Goal: Task Accomplishment & Management: Use online tool/utility

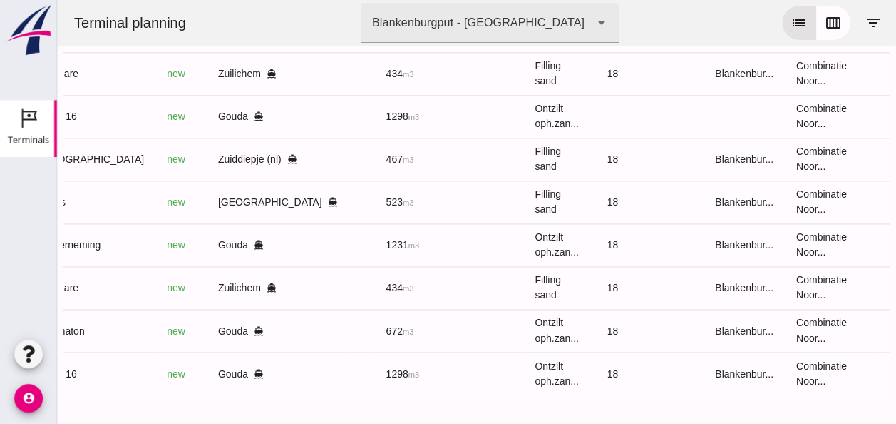
scroll to position [0, 382]
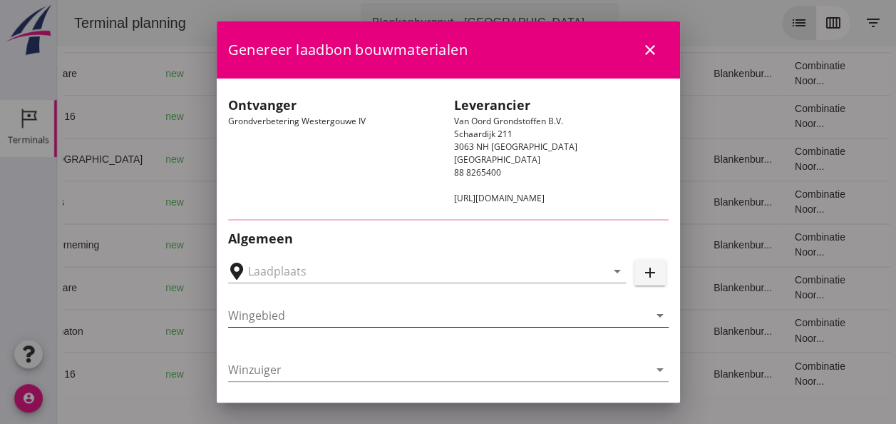
type input "Loswal Fa. J. Bos&Zonen, [GEOGRAPHIC_DATA]"
type input "Zagri 16"
type input "[PERSON_NAME]"
type input "1298"
type input "Ontzilt oph.zand [75] (6120)"
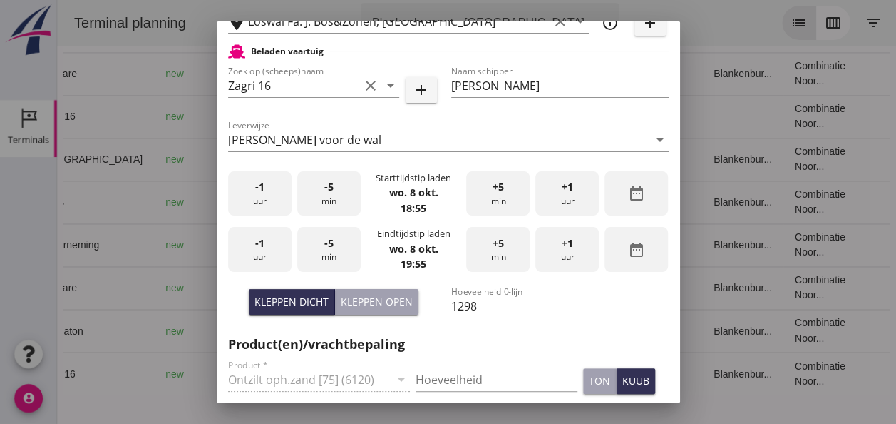
scroll to position [357, 0]
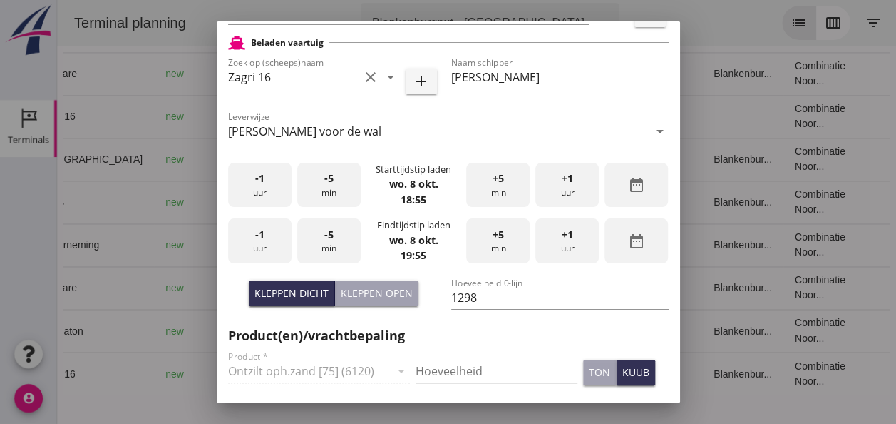
click at [268, 193] on div "-1 uur" at bounding box center [259, 185] width 63 height 45
click at [498, 187] on div "+5 min" at bounding box center [497, 185] width 63 height 45
click at [497, 187] on div "+5 min" at bounding box center [497, 185] width 63 height 45
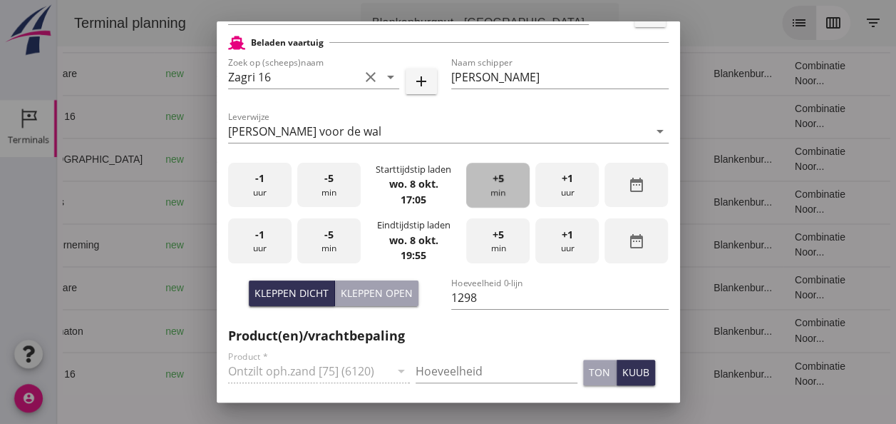
click at [497, 187] on div "+5 min" at bounding box center [497, 185] width 63 height 45
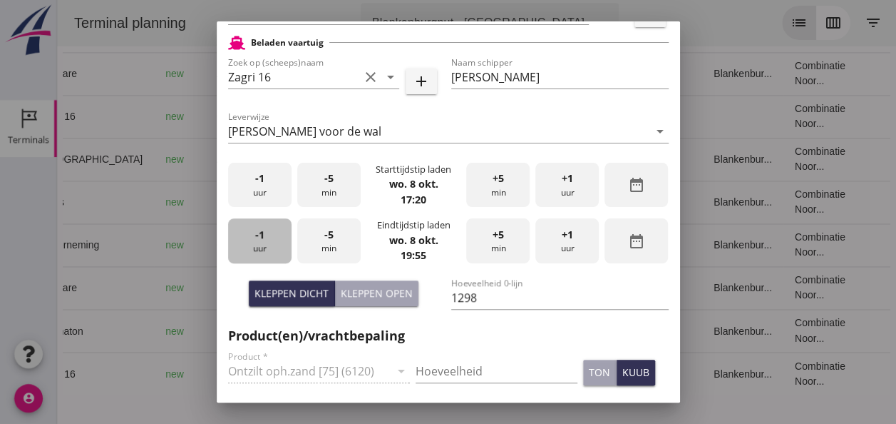
click at [262, 238] on span "-1" at bounding box center [259, 235] width 9 height 16
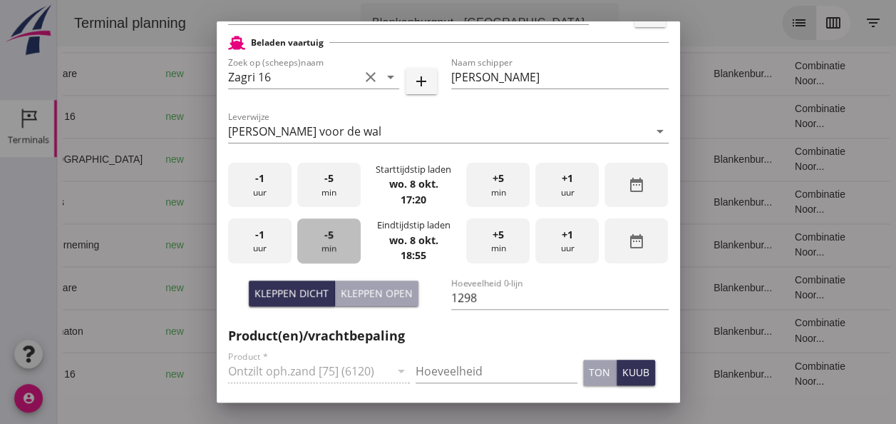
click at [329, 249] on div "-5 min" at bounding box center [328, 240] width 63 height 45
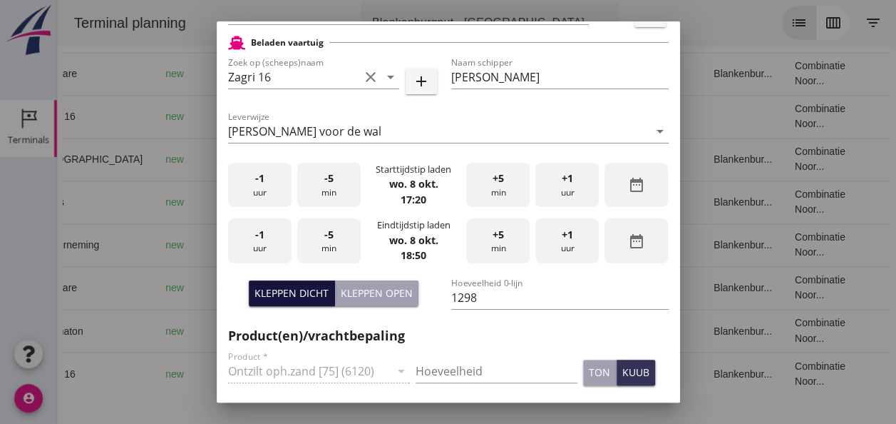
click at [300, 290] on div "Kleppen dicht" at bounding box center [292, 292] width 74 height 15
click at [444, 366] on input "Hoeveelheid" at bounding box center [497, 370] width 162 height 23
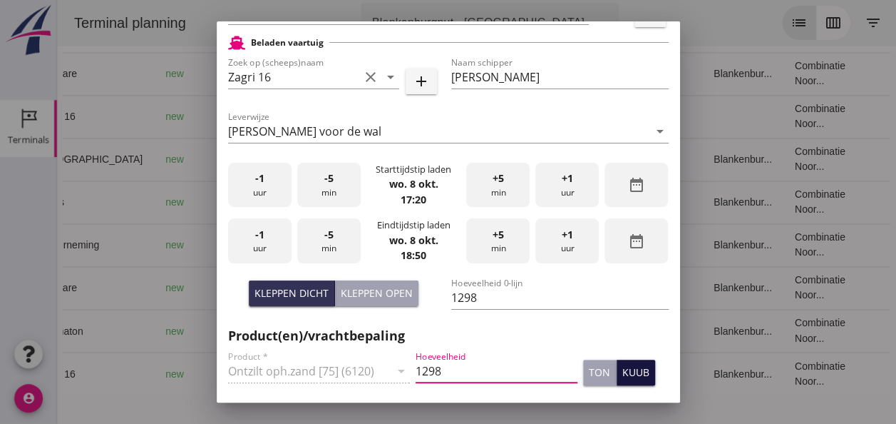
type input "1298"
click at [630, 375] on div "kuub" at bounding box center [636, 371] width 27 height 15
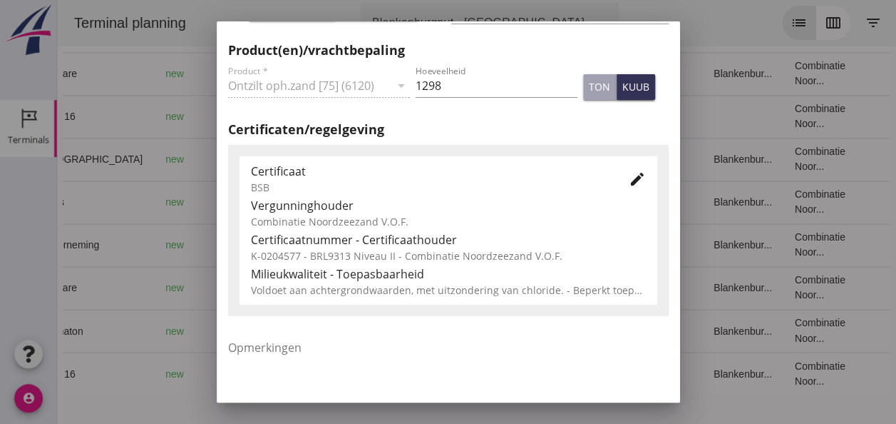
scroll to position [727, 0]
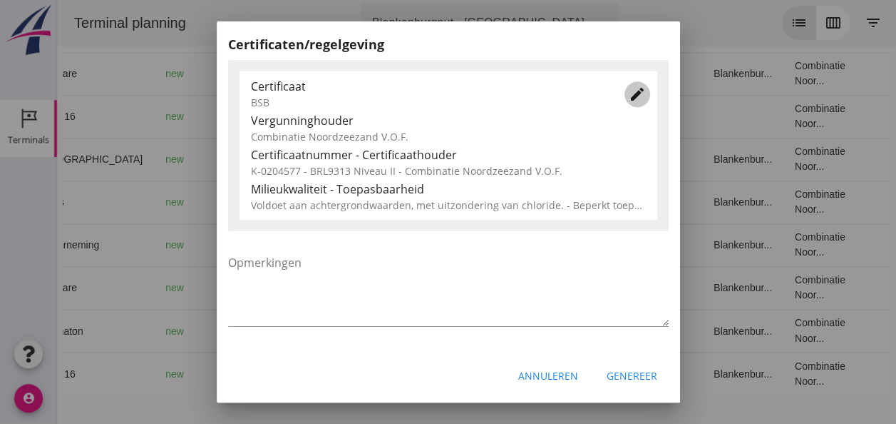
click at [629, 97] on icon "edit" at bounding box center [637, 94] width 17 height 17
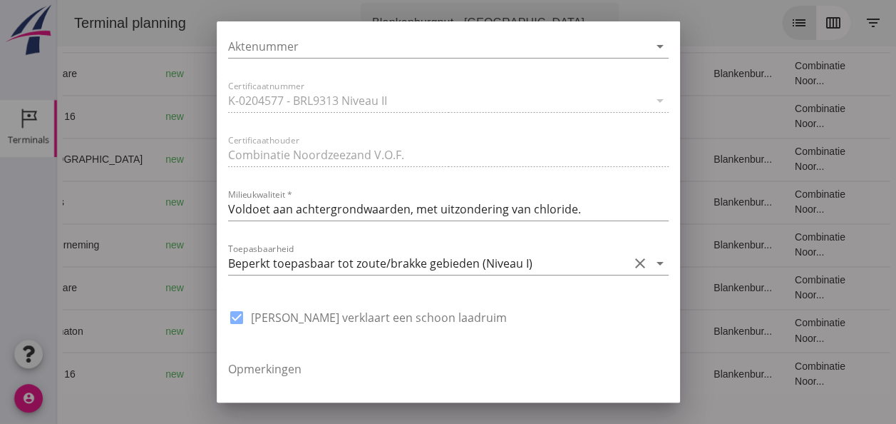
scroll to position [1012, 0]
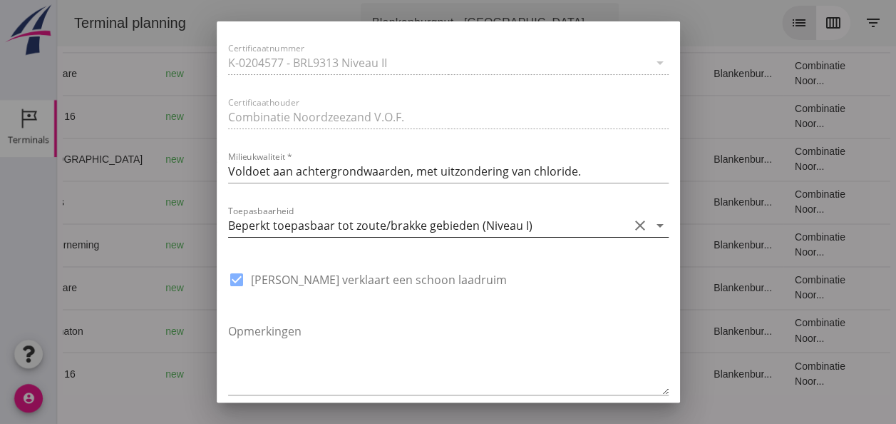
click at [652, 227] on icon "arrow_drop_down" at bounding box center [660, 225] width 17 height 17
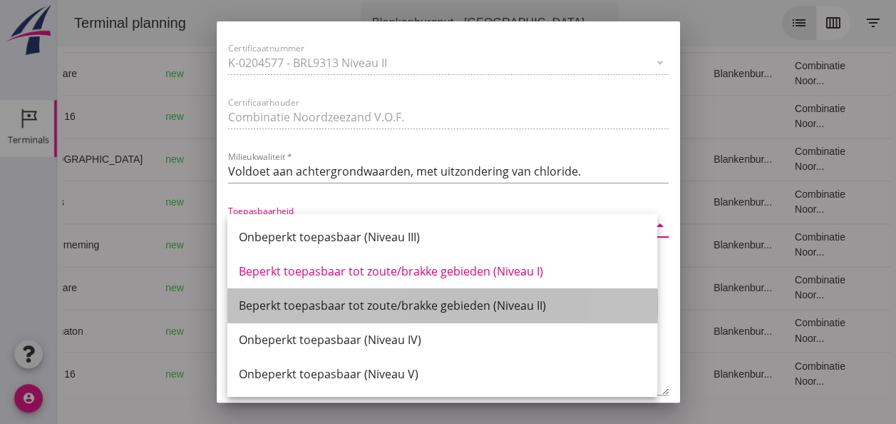
click at [512, 304] on div "Beperkt toepasbaar tot zoute/brakke gebieden (Niveau II)" at bounding box center [442, 305] width 407 height 17
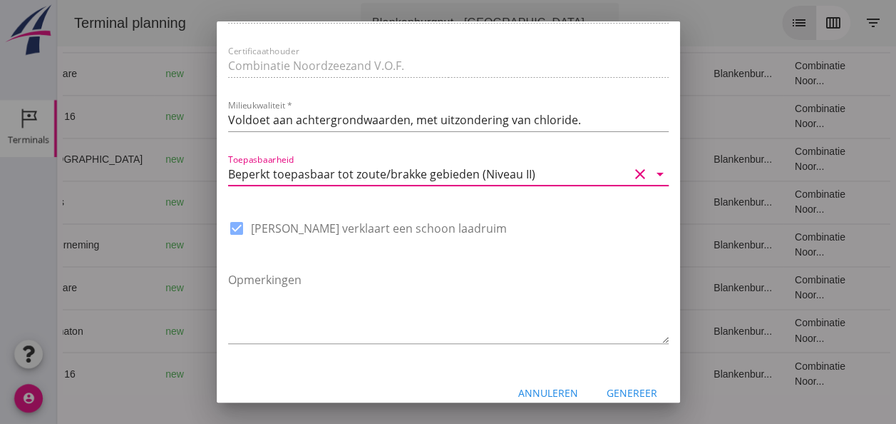
scroll to position [1080, 0]
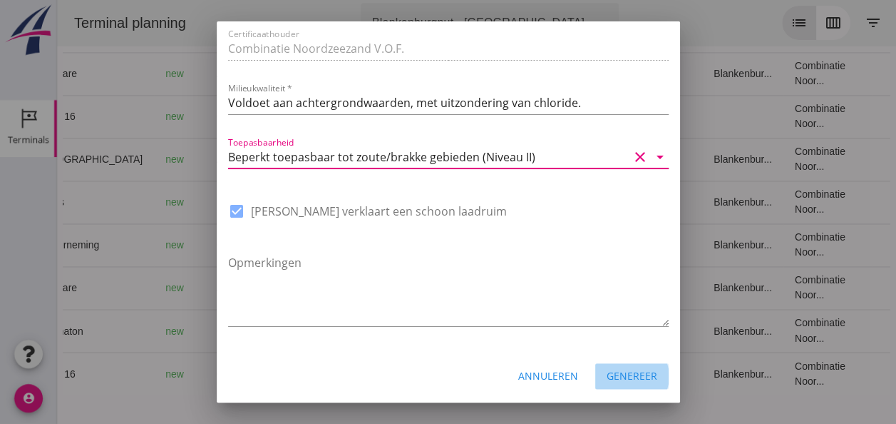
drag, startPoint x: 615, startPoint y: 381, endPoint x: 625, endPoint y: 369, distance: 14.7
click at [620, 378] on div "Genereer" at bounding box center [632, 375] width 51 height 15
